Goal: Task Accomplishment & Management: Manage account settings

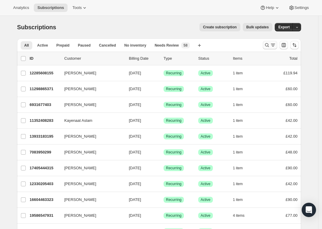
click at [268, 44] on icon "Search and filter results" at bounding box center [267, 45] width 6 height 6
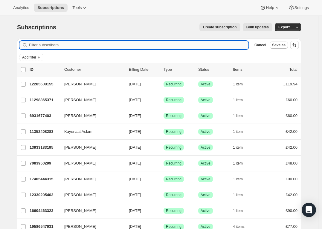
click at [170, 48] on input "Filter subscribers" at bounding box center [138, 45] width 219 height 8
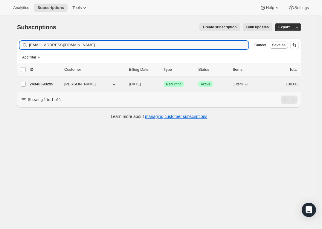
type input "[EMAIL_ADDRESS][DOMAIN_NAME]"
click at [177, 83] on span "Recurring" at bounding box center [174, 84] width 16 height 5
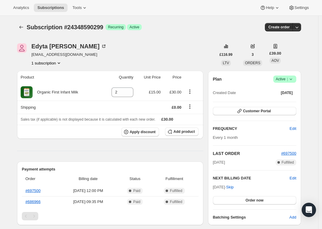
click at [286, 78] on span "Active |" at bounding box center [285, 79] width 18 height 6
click at [280, 100] on span "Cancel subscription" at bounding box center [285, 101] width 34 height 4
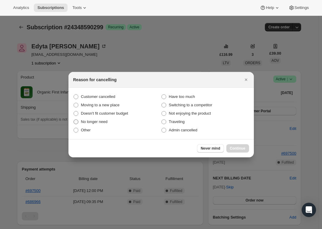
click at [95, 123] on span "No longer need" at bounding box center [94, 122] width 27 height 4
click at [74, 120] on input "No longer need" at bounding box center [74, 120] width 0 height 0
radio input "true"
click at [240, 148] on span "Continue" at bounding box center [238, 148] width 16 height 5
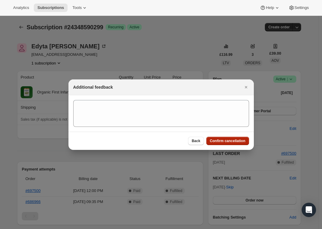
click at [232, 139] on span "Confirm cancellation" at bounding box center [228, 141] width 36 height 5
